Goal: Information Seeking & Learning: Learn about a topic

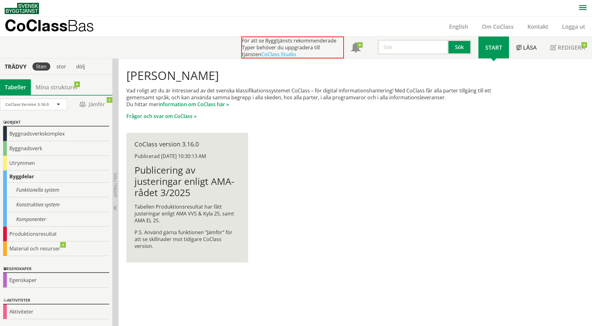
scroll to position [0, 0]
click at [439, 135] on div "[PERSON_NAME] Vad roligt att du är intresserad av det svenska klassifikationssy…" at bounding box center [319, 165] width 400 height 214
click at [57, 87] on link "Mina strukturer" at bounding box center [57, 87] width 52 height 16
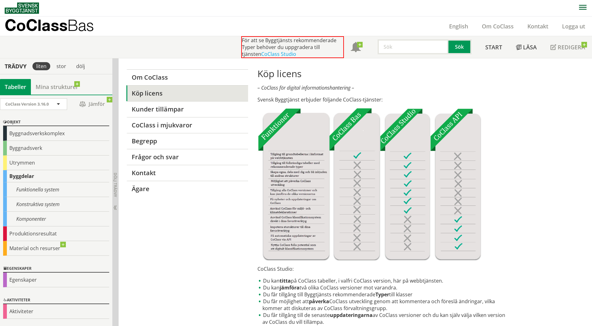
click at [23, 86] on div "Tabeller" at bounding box center [15, 87] width 31 height 16
click at [50, 111] on div at bounding box center [56, 106] width 112 height 16
click at [52, 107] on div "CoClass Version 3.16.0" at bounding box center [30, 104] width 50 height 11
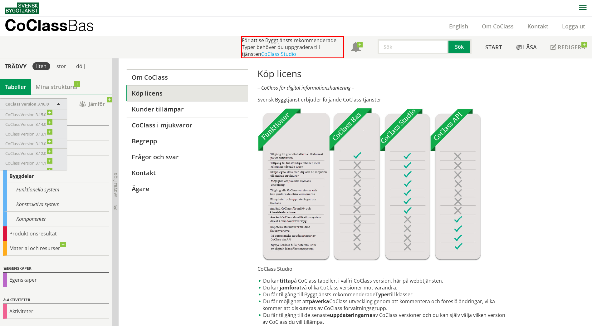
click at [59, 102] on span at bounding box center [59, 105] width 6 height 6
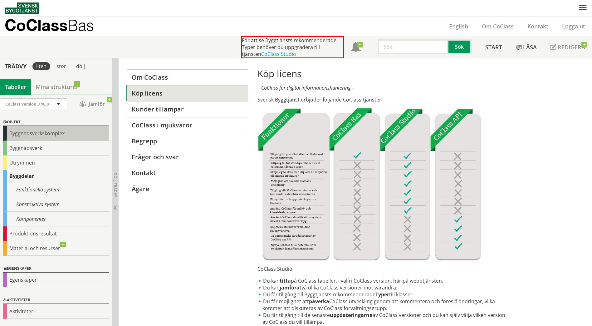
click at [53, 133] on div "Byggnadsverkskomplex" at bounding box center [56, 133] width 106 height 15
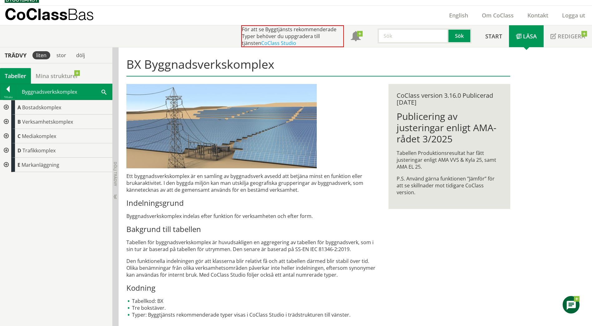
scroll to position [12, 0]
click at [39, 111] on div "A Bostadskomplex" at bounding box center [61, 107] width 101 height 14
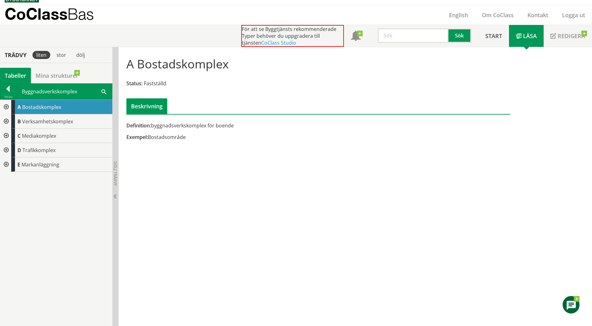
click at [7, 108] on div at bounding box center [5, 107] width 11 height 14
click at [9, 120] on div at bounding box center [10, 121] width 11 height 14
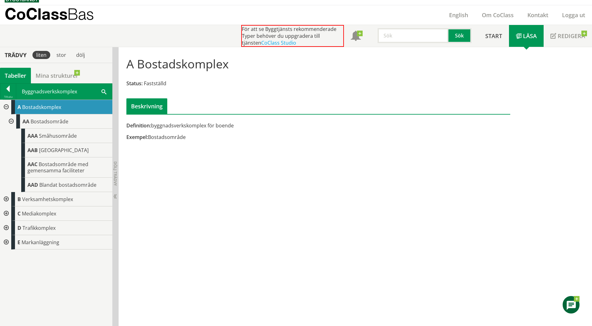
click at [7, 198] on div at bounding box center [5, 199] width 11 height 14
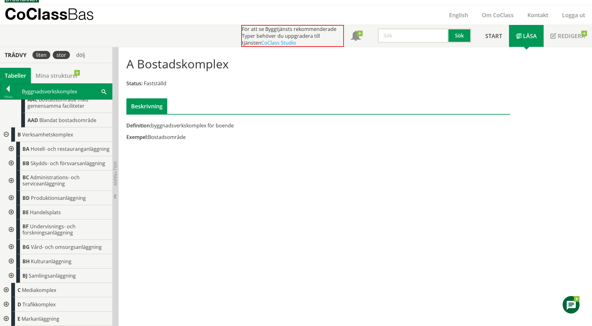
click at [66, 56] on div "stor" at bounding box center [61, 55] width 17 height 8
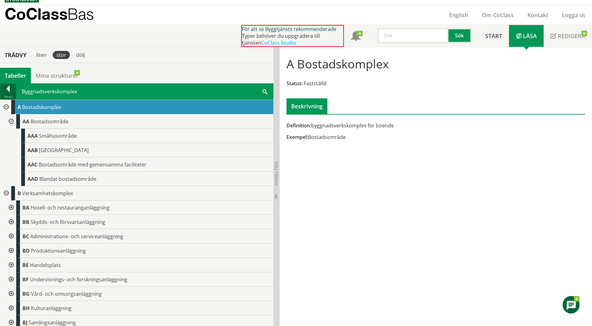
click at [8, 91] on div at bounding box center [8, 90] width 16 height 9
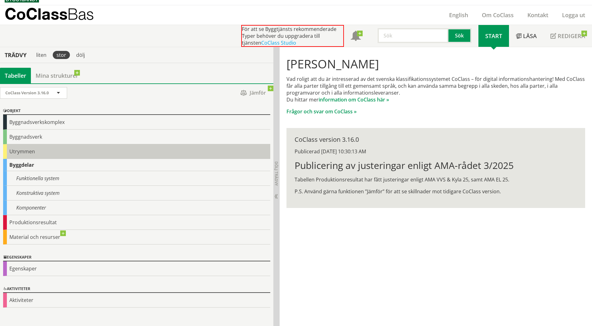
click at [74, 151] on div "Utrymmen" at bounding box center [136, 151] width 267 height 15
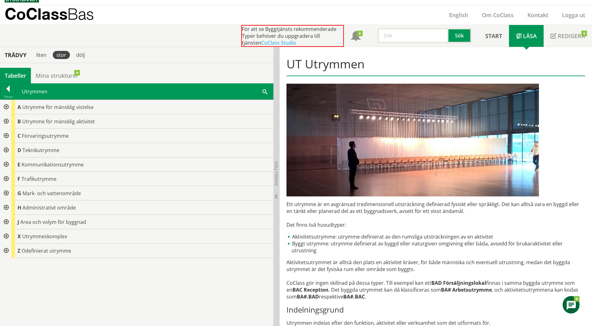
click at [5, 104] on div at bounding box center [5, 107] width 11 height 14
